Goal: Task Accomplishment & Management: Use online tool/utility

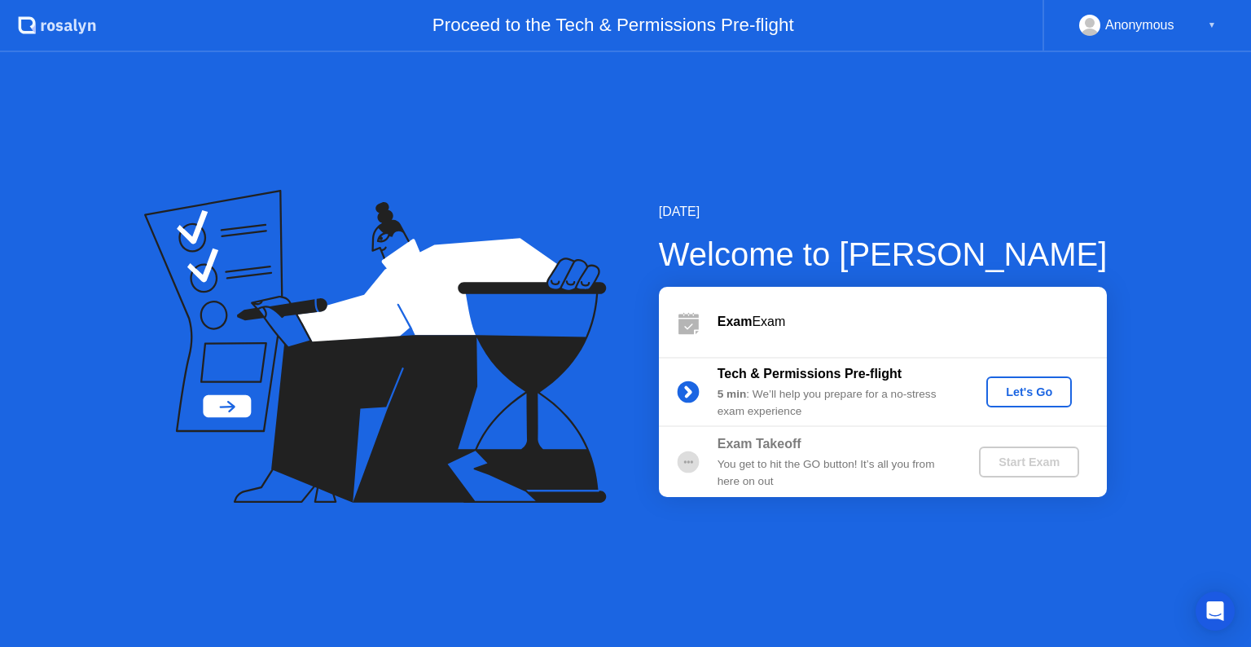
click at [1026, 403] on button "Let's Go" at bounding box center [1029, 391] width 86 height 31
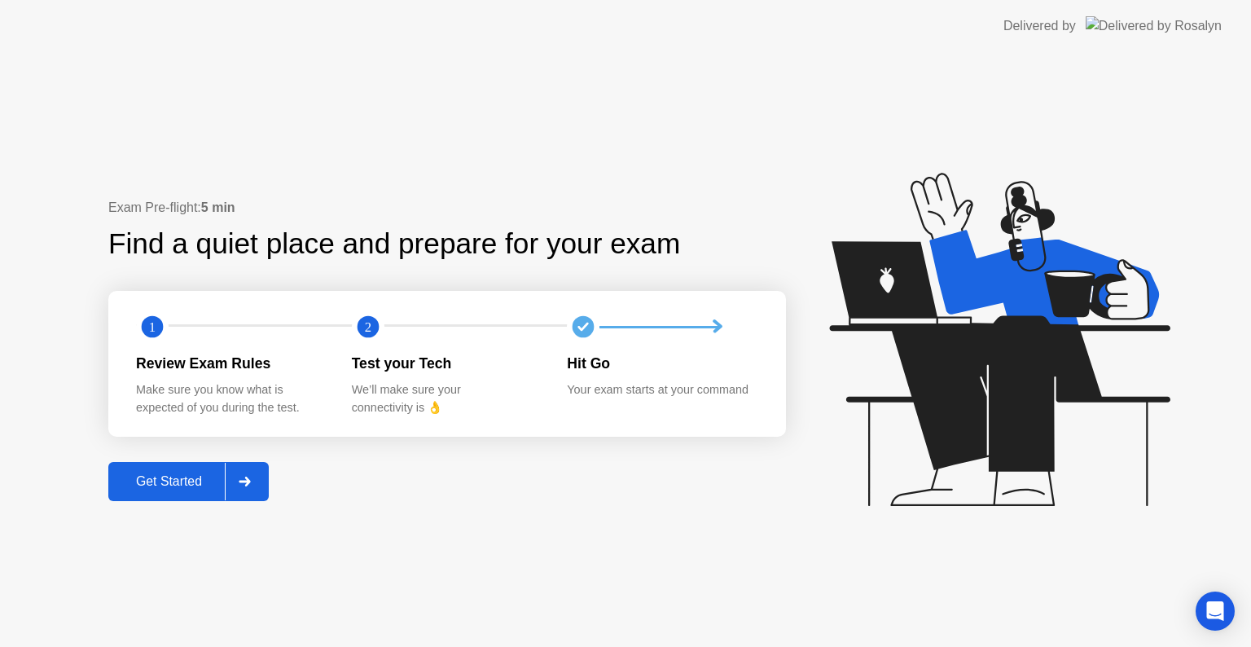
click at [248, 487] on div at bounding box center [244, 481] width 39 height 37
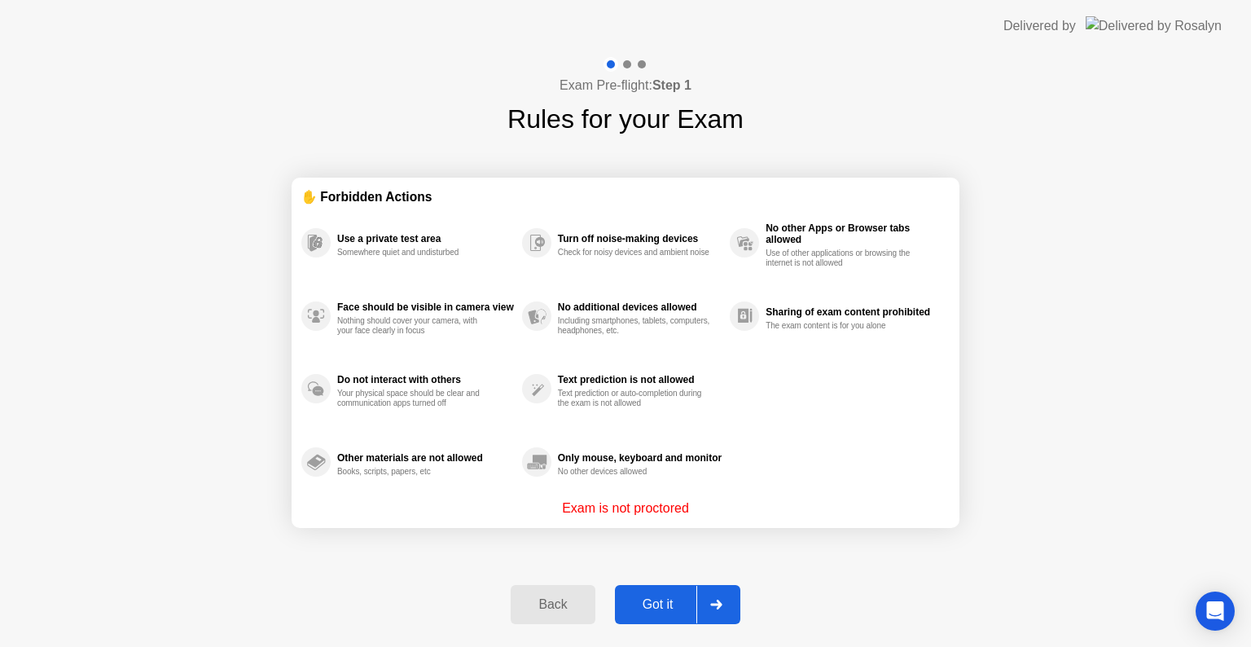
click at [721, 606] on icon at bounding box center [716, 604] width 12 height 10
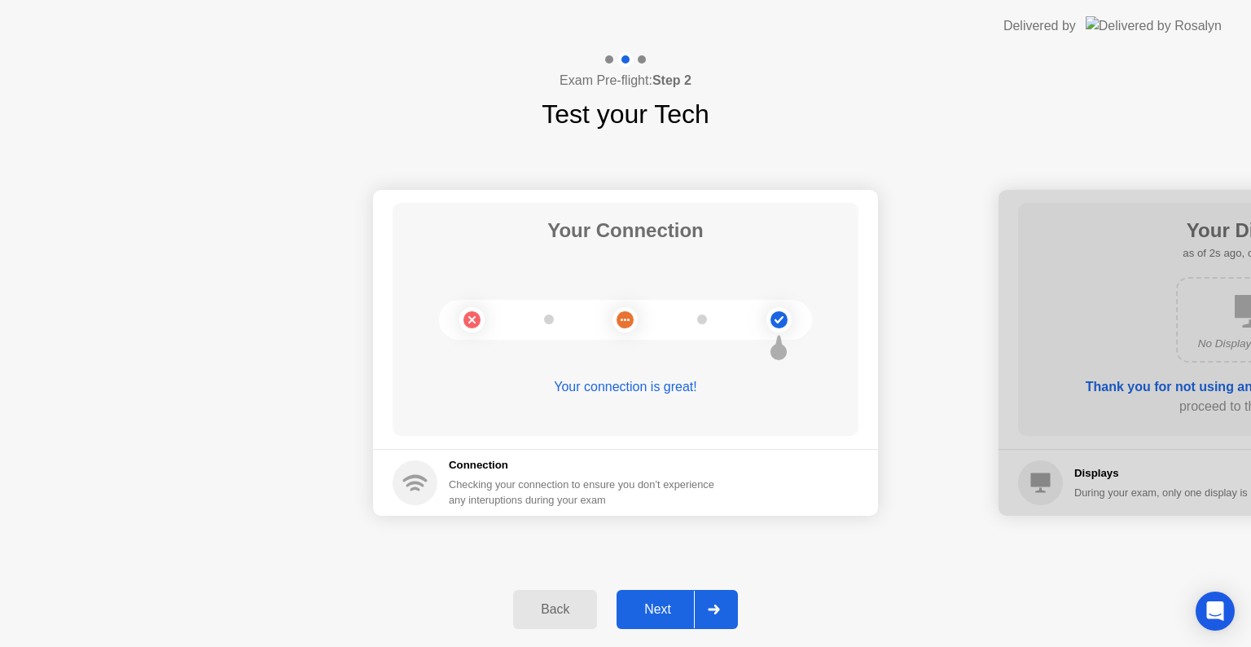
click at [721, 606] on div at bounding box center [713, 608] width 39 height 37
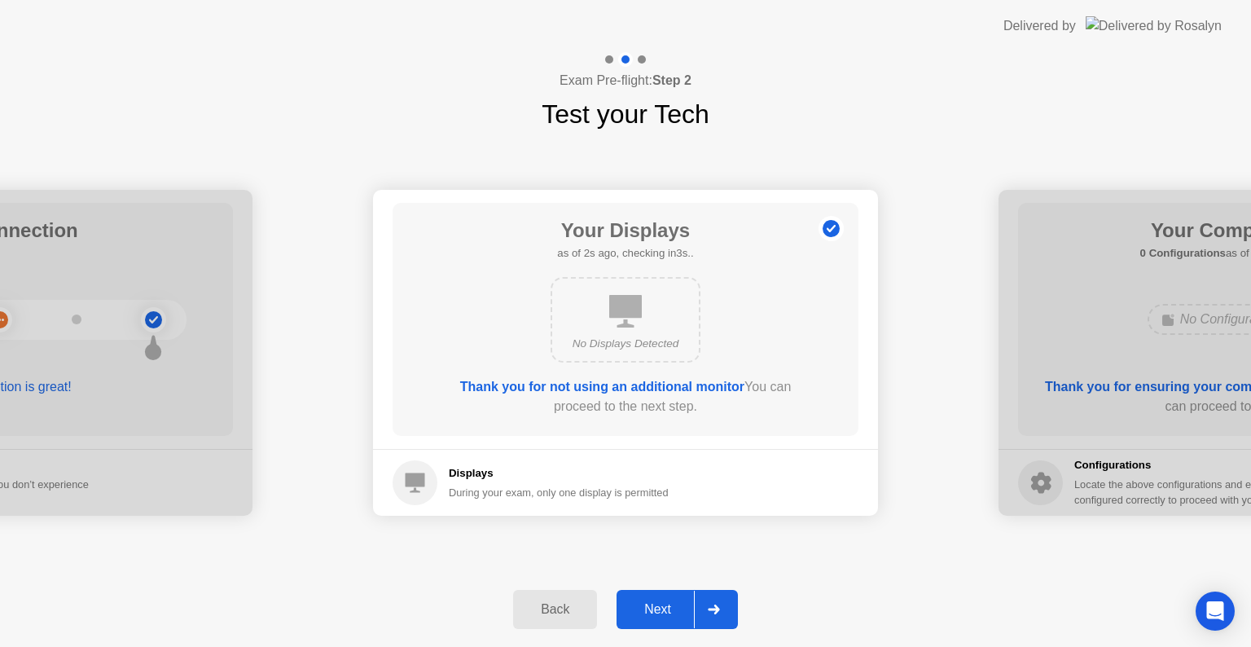
click at [721, 606] on div at bounding box center [713, 608] width 39 height 37
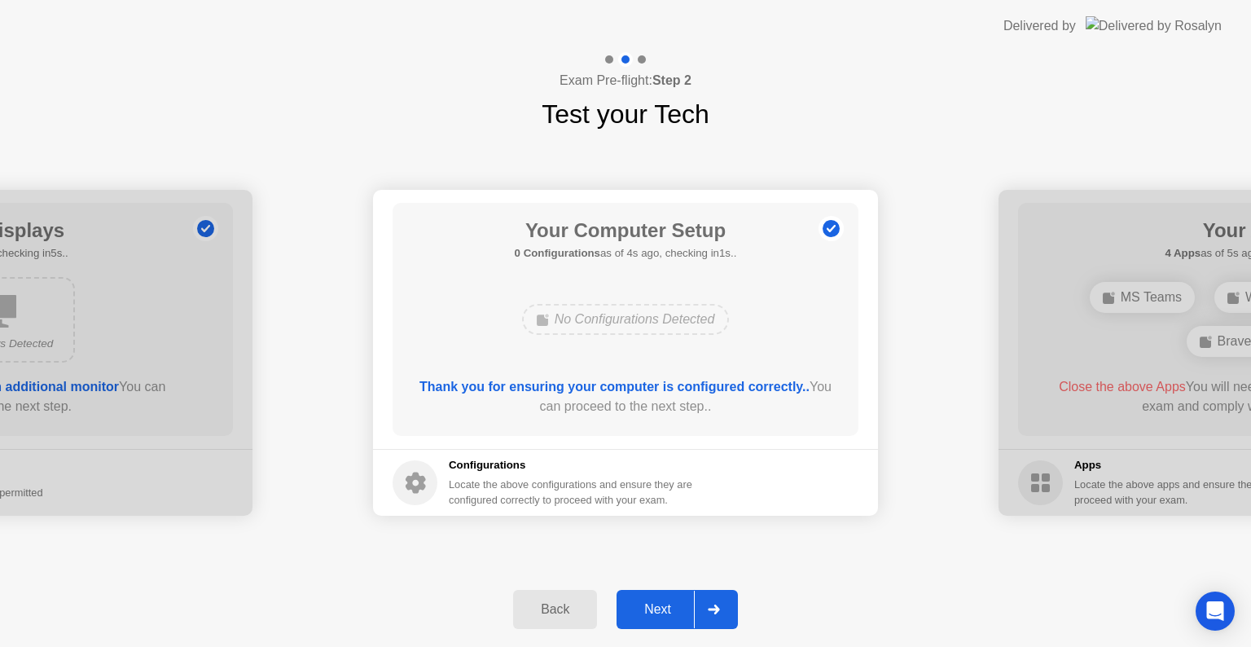
click at [721, 606] on div at bounding box center [713, 608] width 39 height 37
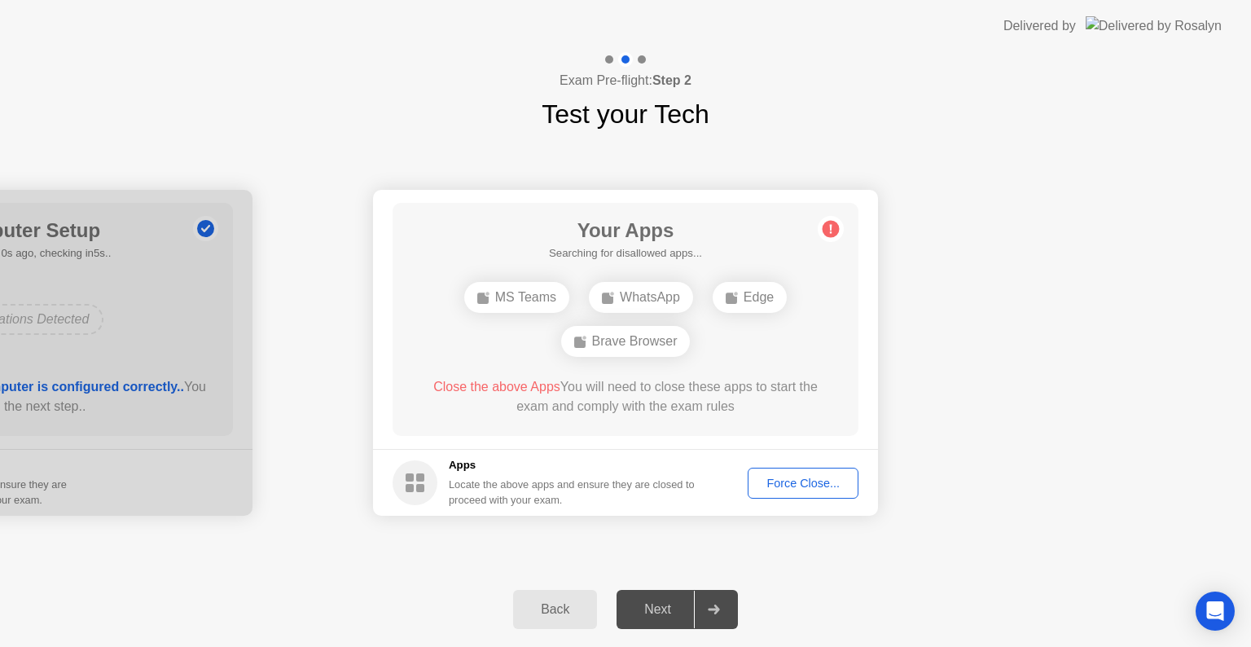
click at [769, 485] on div "Force Close..." at bounding box center [802, 482] width 99 height 13
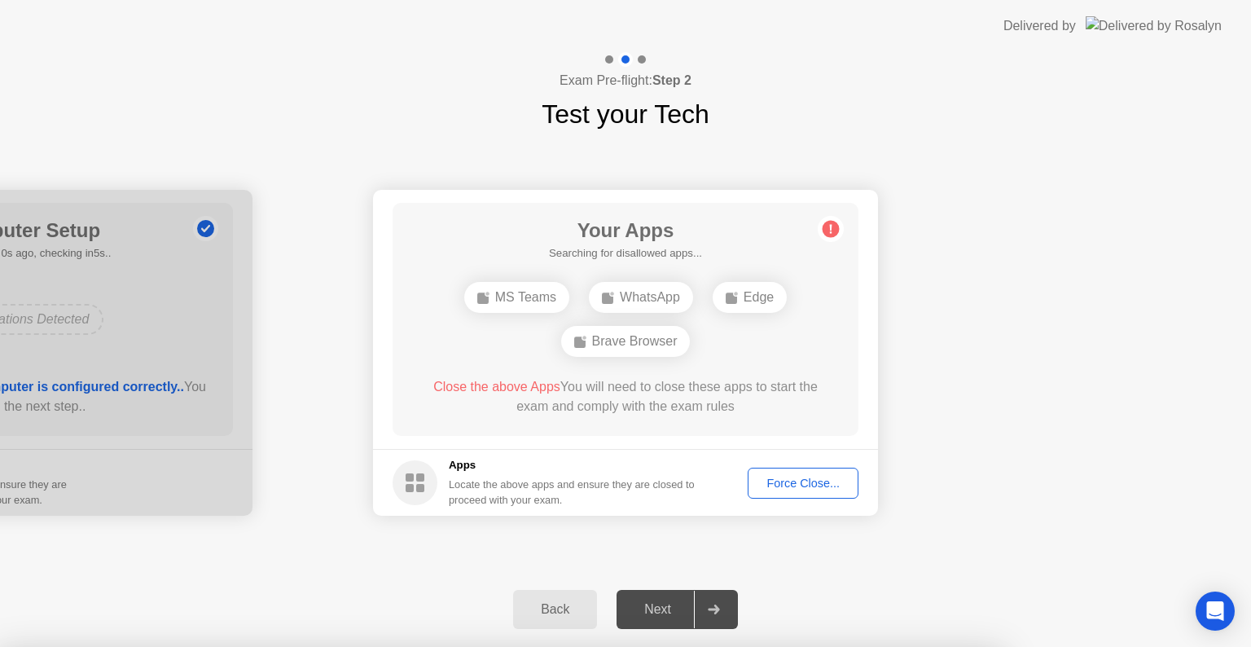
click at [769, 646] on div at bounding box center [625, 647] width 1251 height 0
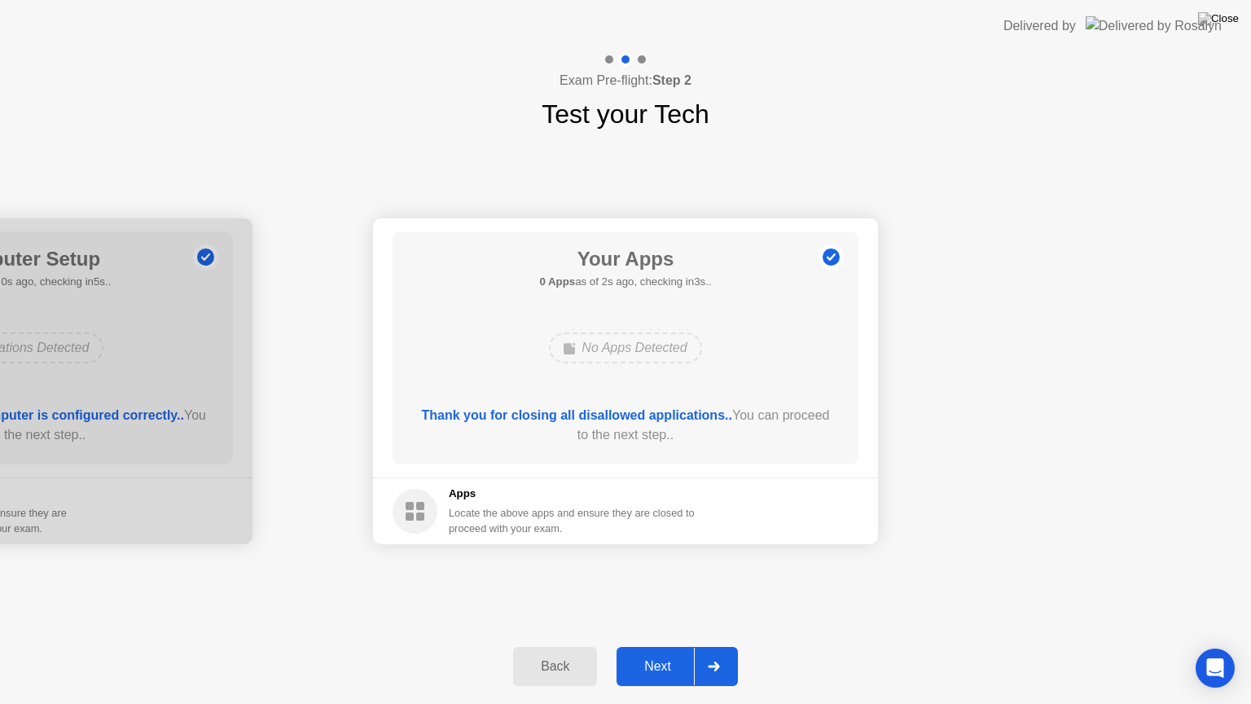
click at [704, 646] on div at bounding box center [713, 665] width 39 height 37
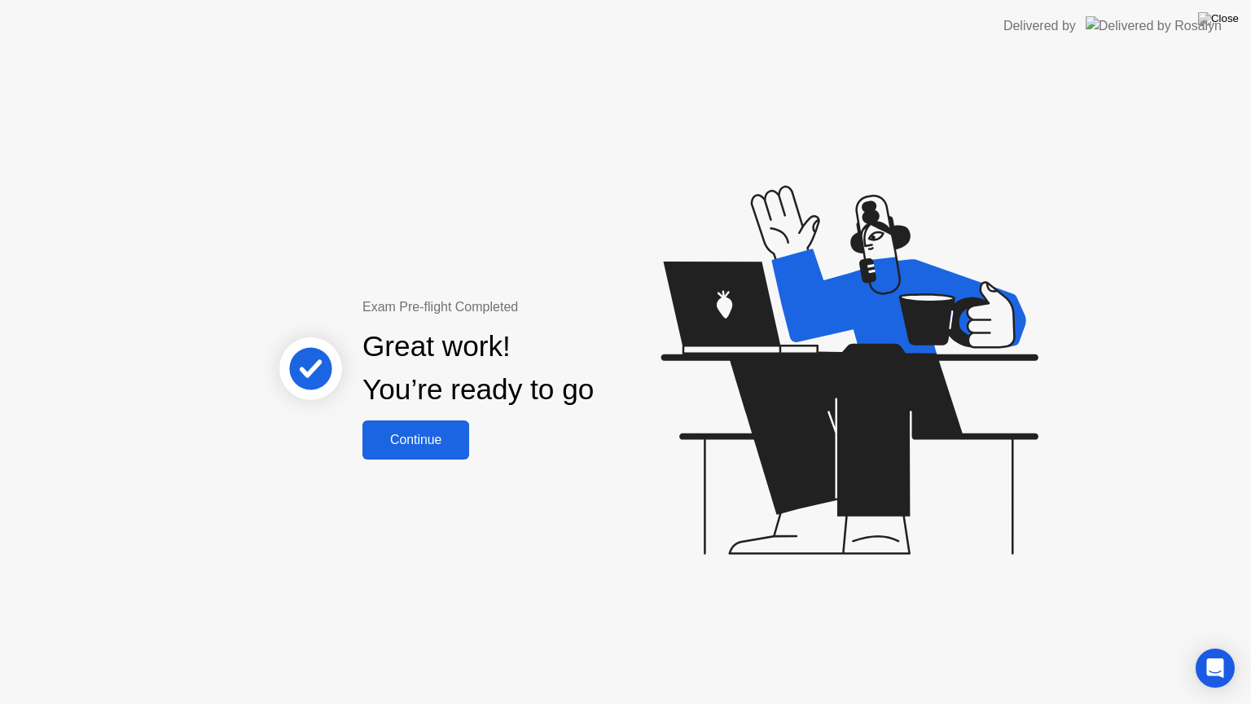
click at [435, 446] on div "Continue" at bounding box center [415, 439] width 97 height 15
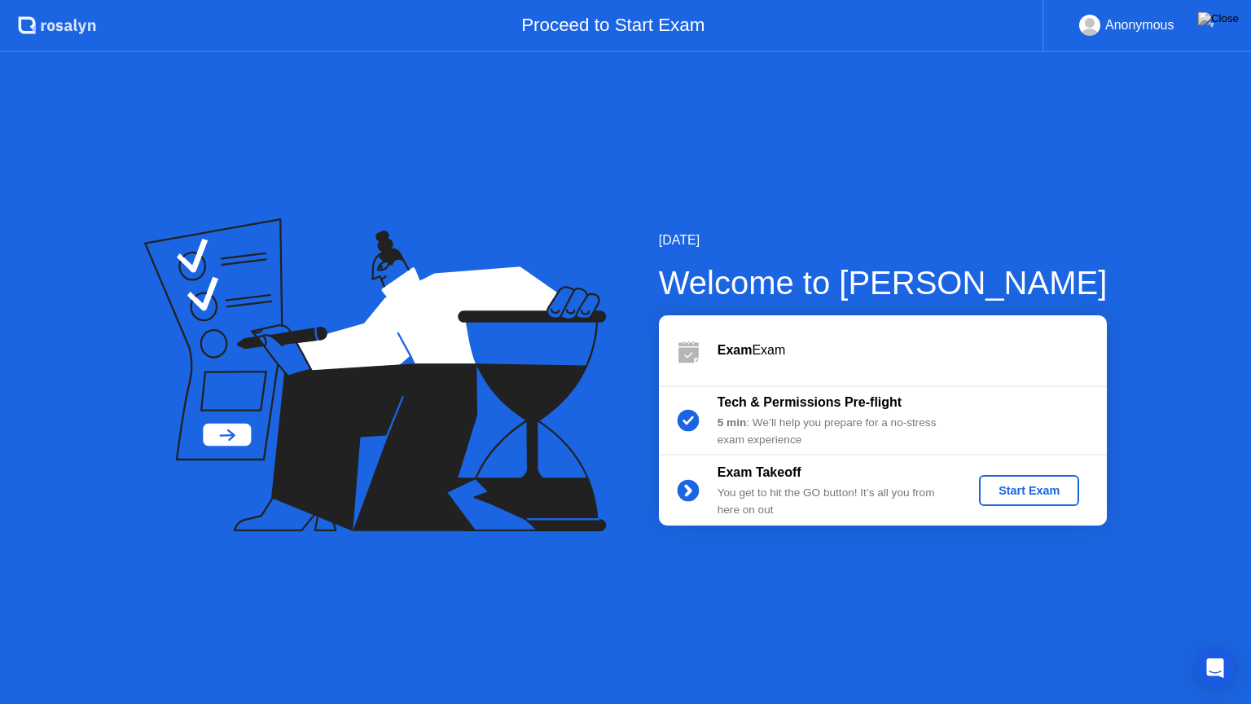
click at [1015, 492] on div "Start Exam" at bounding box center [1028, 490] width 87 height 13
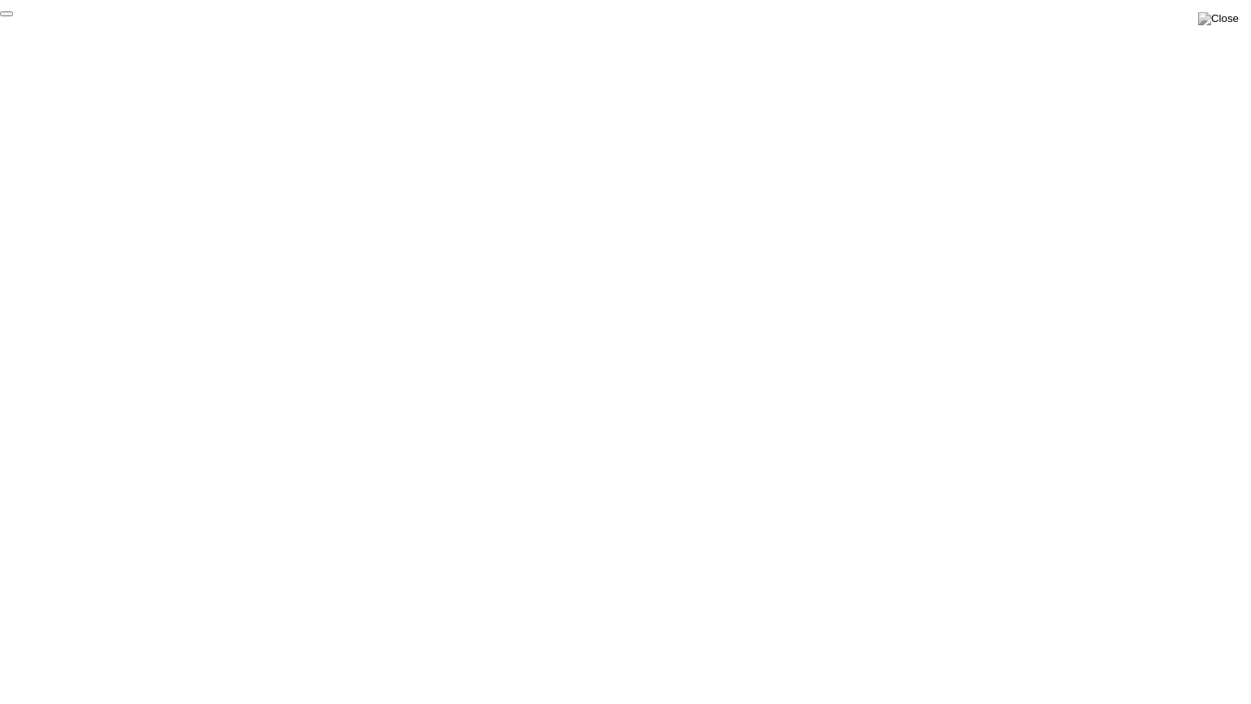
click div "End Proctoring Session"
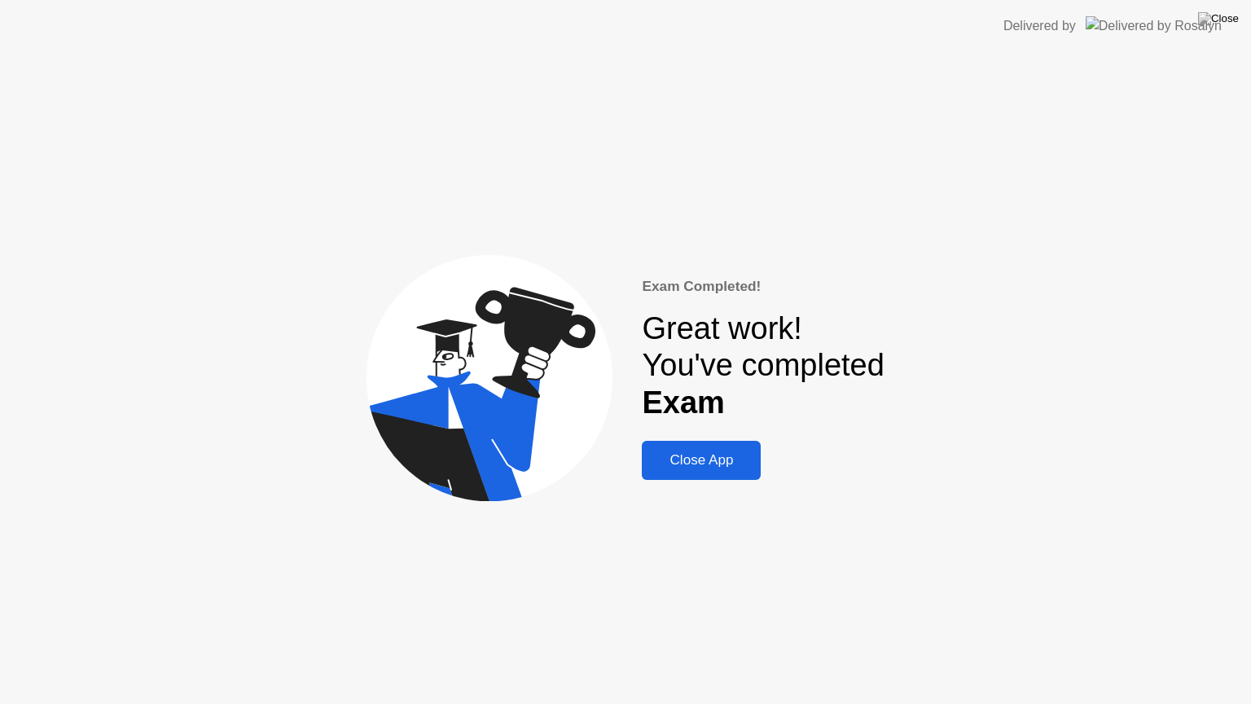
click at [713, 456] on div "Close App" at bounding box center [701, 460] width 109 height 16
